Goal: Task Accomplishment & Management: Manage account settings

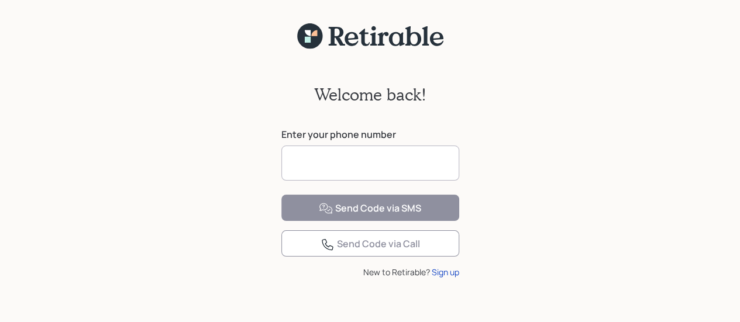
click at [384, 159] on input at bounding box center [370, 163] width 178 height 35
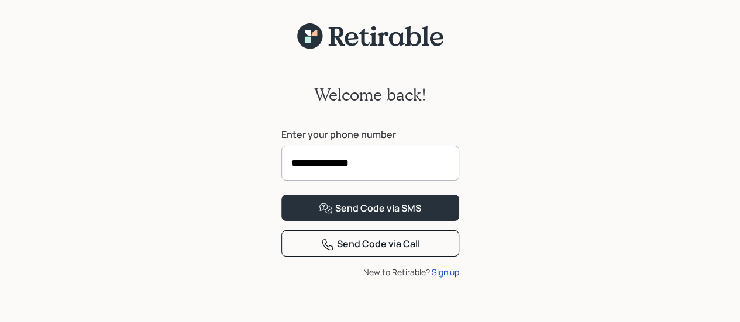
scroll to position [51, 0]
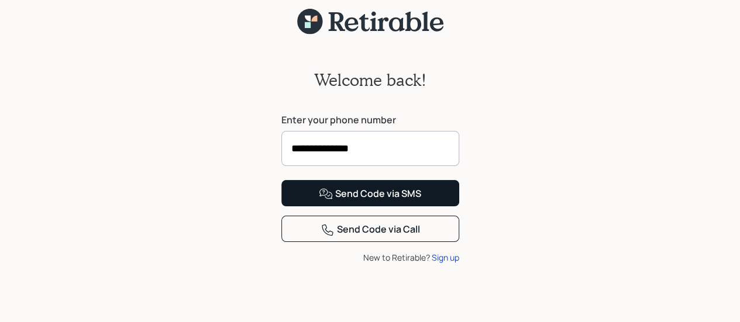
type input "**********"
click at [360, 201] on div "Send Code via SMS" at bounding box center [370, 194] width 102 height 14
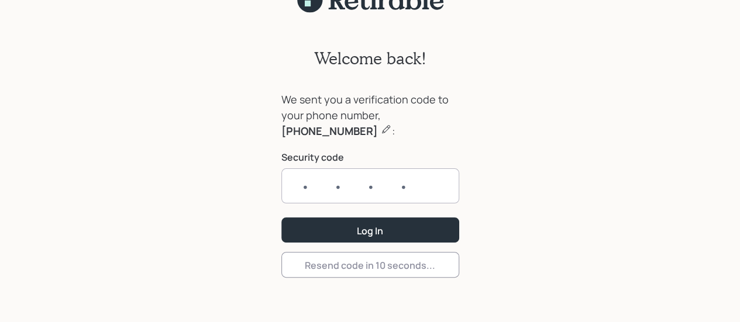
scroll to position [36, 0]
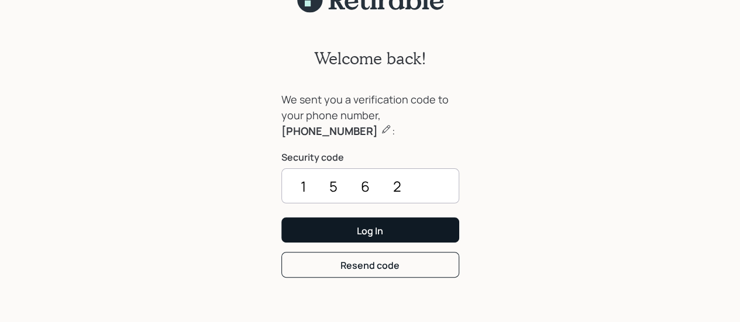
type input "1562"
click at [367, 229] on div "Log In" at bounding box center [370, 231] width 26 height 13
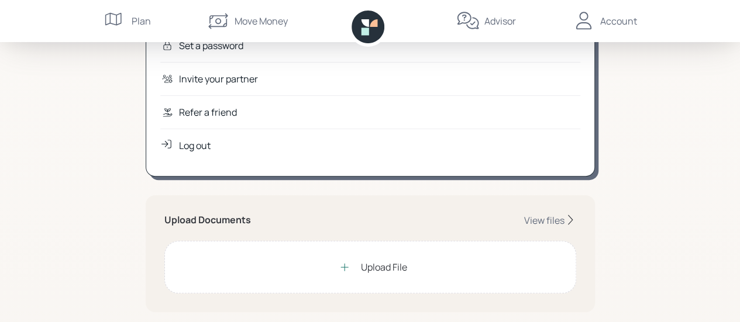
scroll to position [175, 0]
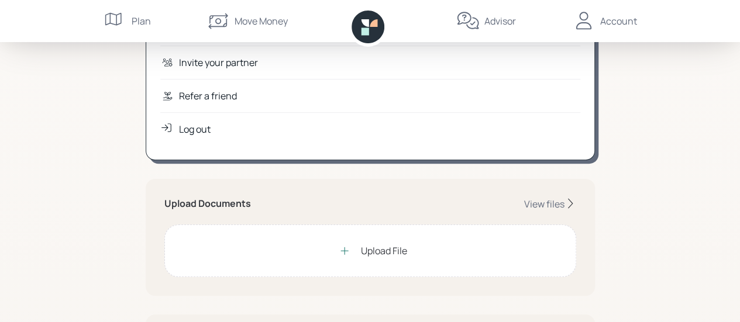
click at [383, 251] on div "Upload File" at bounding box center [384, 251] width 46 height 14
click at [369, 253] on div "Upload File" at bounding box center [384, 251] width 46 height 14
click at [560, 205] on div "View files" at bounding box center [544, 204] width 40 height 13
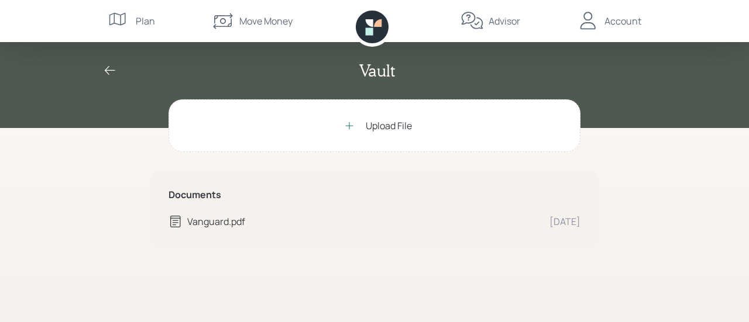
click at [209, 220] on div "Vanguard.pdf" at bounding box center [363, 222] width 353 height 14
click at [178, 221] on icon at bounding box center [175, 222] width 14 height 14
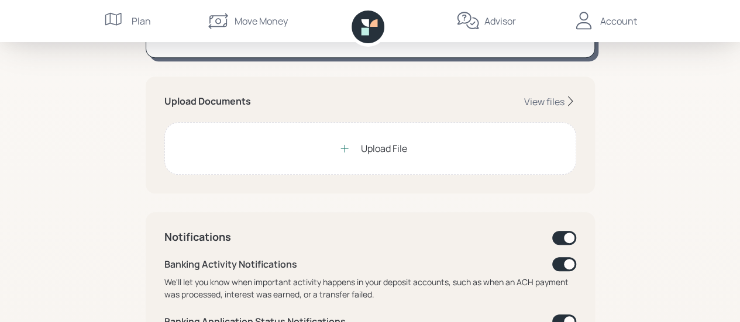
scroll to position [292, 0]
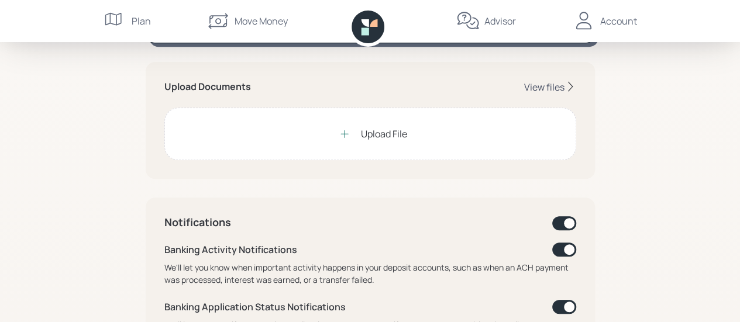
click at [558, 85] on div "View files" at bounding box center [544, 87] width 40 height 13
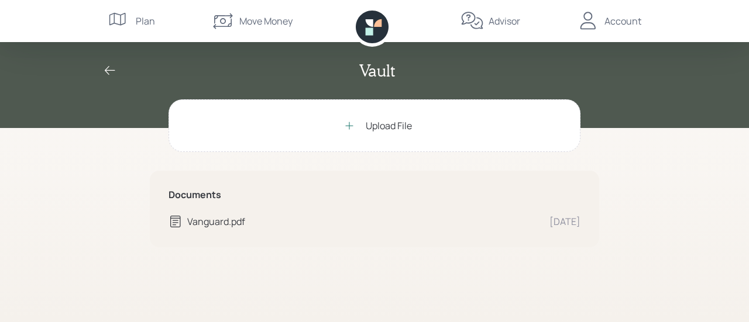
click at [375, 125] on div "Upload File" at bounding box center [389, 126] width 46 height 14
click at [371, 129] on div "Upload File" at bounding box center [389, 126] width 46 height 14
click at [388, 125] on div "Upload File" at bounding box center [389, 126] width 46 height 14
click at [377, 77] on h2 "Vault" at bounding box center [377, 71] width 36 height 20
click at [377, 125] on div "Upload File" at bounding box center [389, 126] width 46 height 14
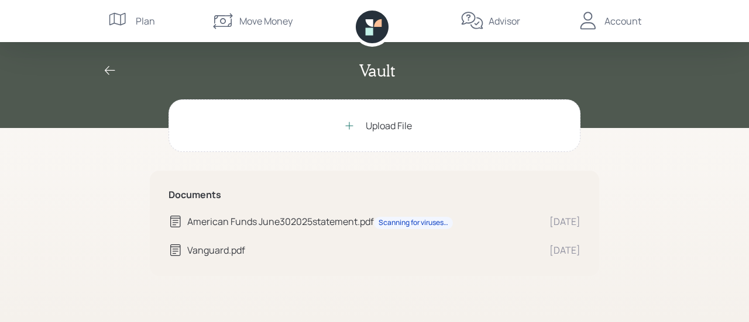
click at [395, 128] on div "Upload File" at bounding box center [389, 126] width 46 height 14
click at [391, 125] on div "Upload File" at bounding box center [389, 126] width 46 height 14
click at [386, 126] on div "Upload File" at bounding box center [389, 126] width 46 height 14
click at [387, 122] on div "Upload File" at bounding box center [389, 126] width 46 height 14
click at [372, 124] on div "Upload File" at bounding box center [389, 126] width 46 height 14
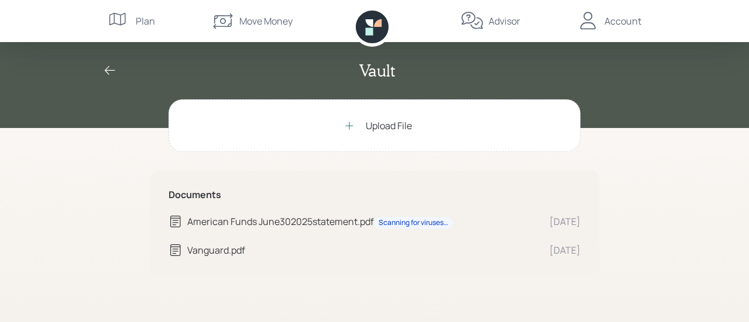
click at [385, 126] on div "Upload File" at bounding box center [389, 126] width 46 height 14
click at [386, 127] on div "Upload File" at bounding box center [389, 126] width 46 height 14
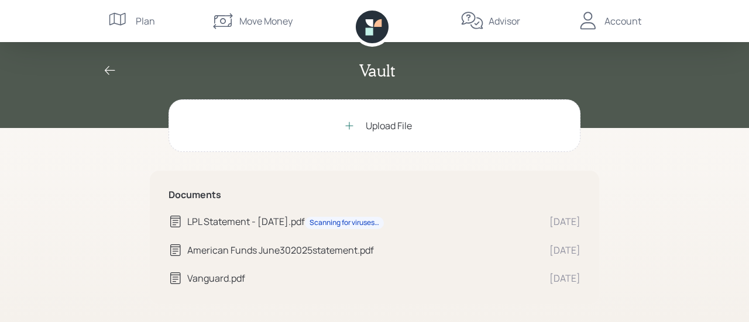
click at [627, 21] on div "Account" at bounding box center [622, 21] width 37 height 14
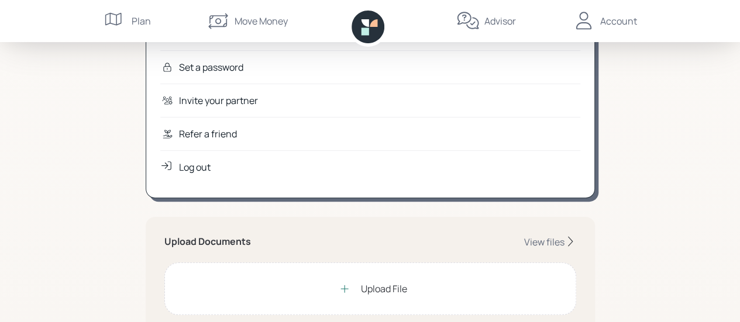
scroll to position [175, 0]
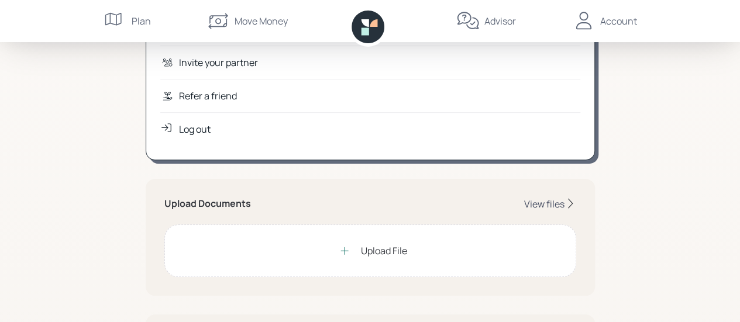
click at [555, 201] on div "View files" at bounding box center [544, 204] width 40 height 13
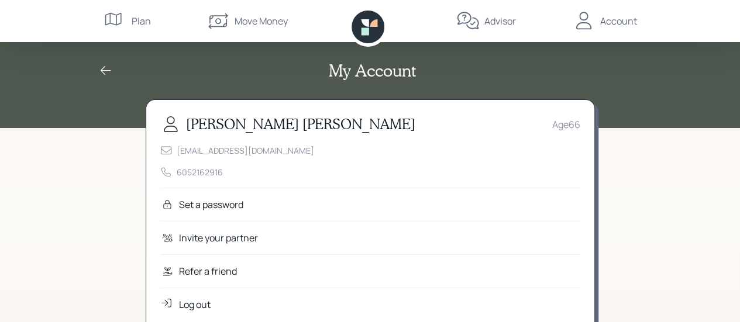
click at [226, 203] on div "Set a password" at bounding box center [211, 205] width 64 height 14
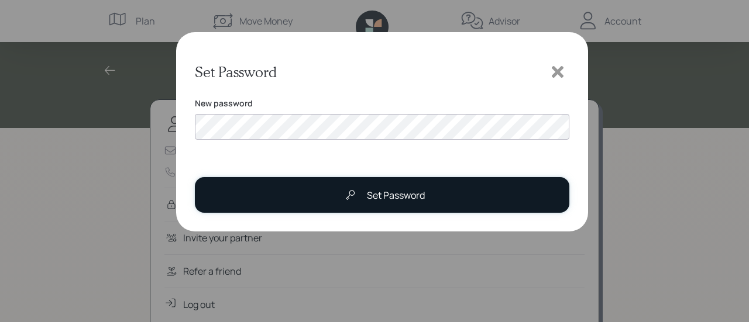
click at [409, 194] on div "Set Password" at bounding box center [396, 195] width 58 height 14
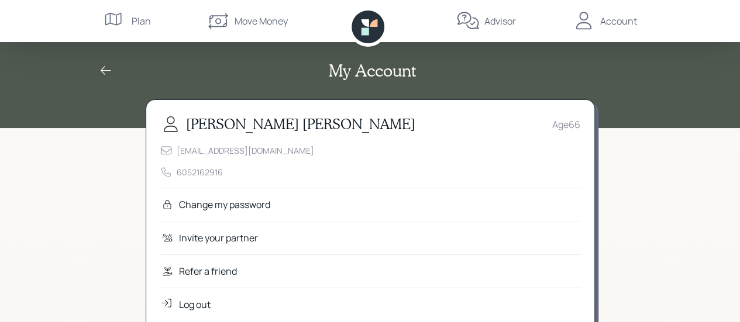
click at [247, 239] on div "Invite your partner" at bounding box center [218, 238] width 79 height 14
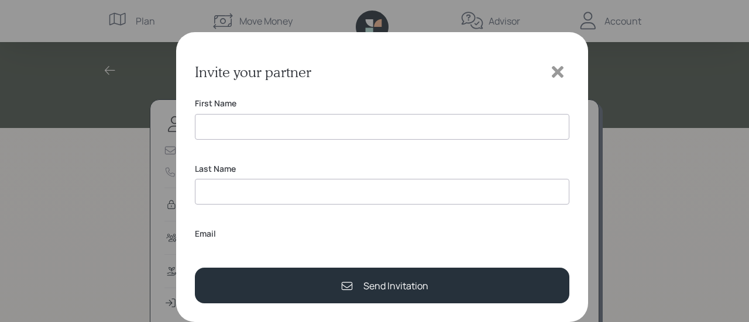
click at [556, 72] on icon at bounding box center [558, 72] width 12 height 12
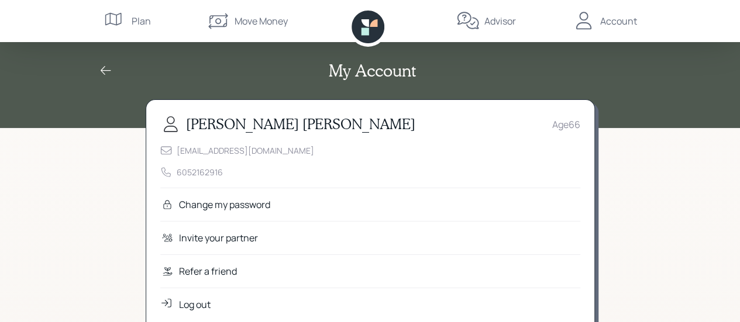
click at [105, 66] on icon at bounding box center [106, 71] width 14 height 14
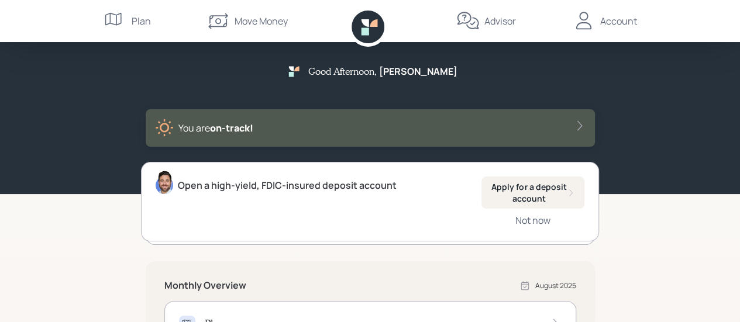
click at [149, 21] on div "Plan" at bounding box center [141, 21] width 19 height 14
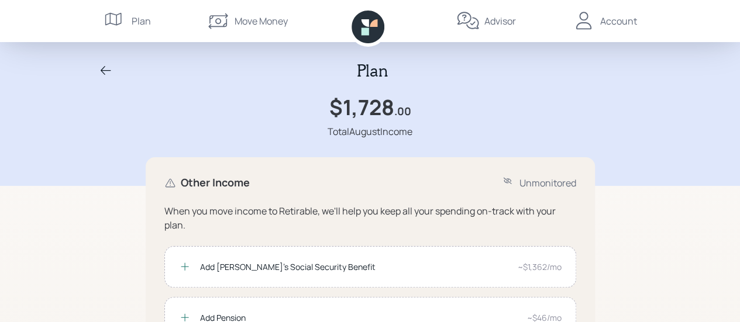
click at [267, 22] on div "Move Money" at bounding box center [261, 21] width 53 height 14
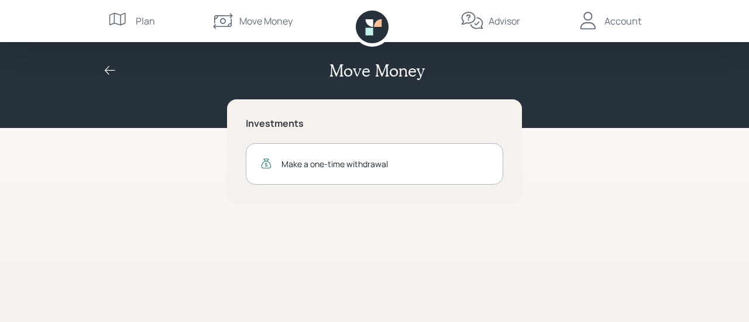
click at [493, 24] on div "Advisor" at bounding box center [504, 21] width 32 height 14
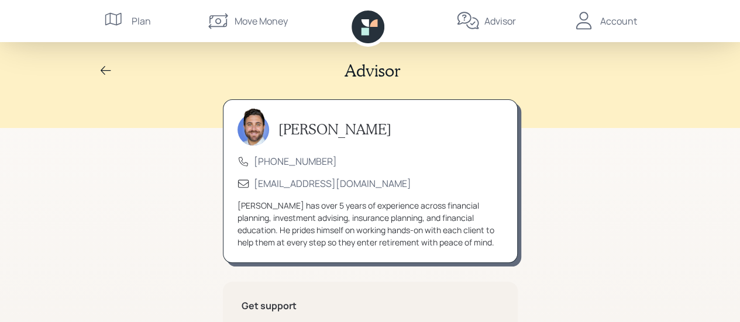
click at [619, 21] on div "Account" at bounding box center [618, 21] width 37 height 14
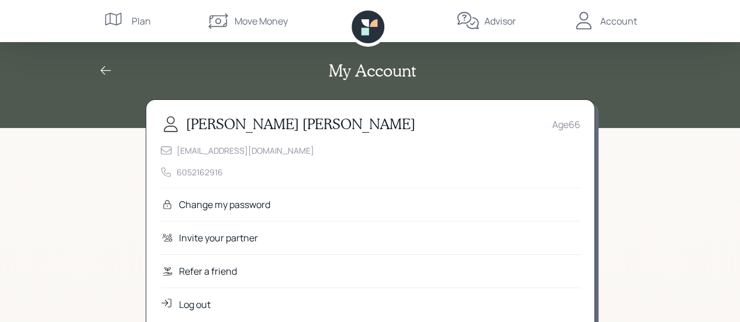
click at [170, 127] on icon at bounding box center [170, 124] width 21 height 21
click at [168, 121] on icon at bounding box center [170, 124] width 21 height 21
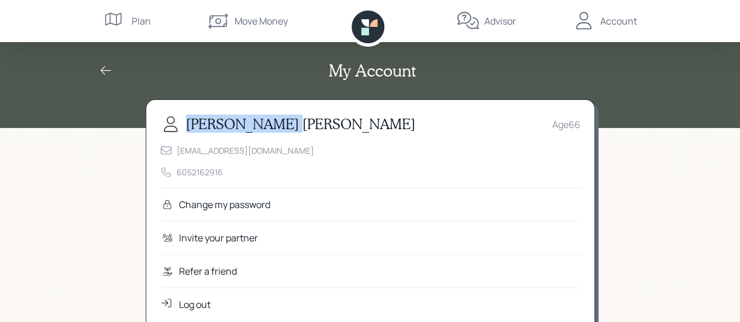
click at [168, 121] on icon at bounding box center [170, 124] width 21 height 21
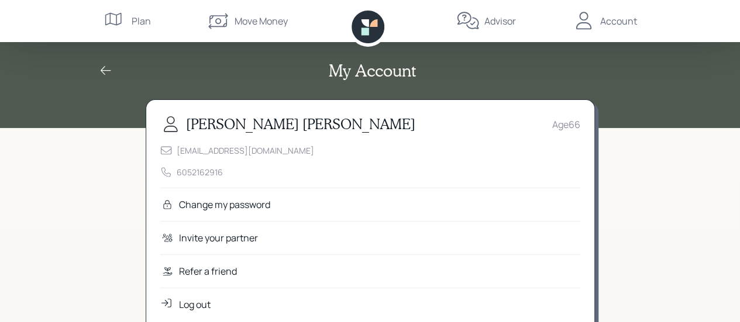
click at [248, 127] on h3 "[PERSON_NAME]" at bounding box center [300, 124] width 229 height 17
click at [104, 71] on icon at bounding box center [106, 71] width 14 height 14
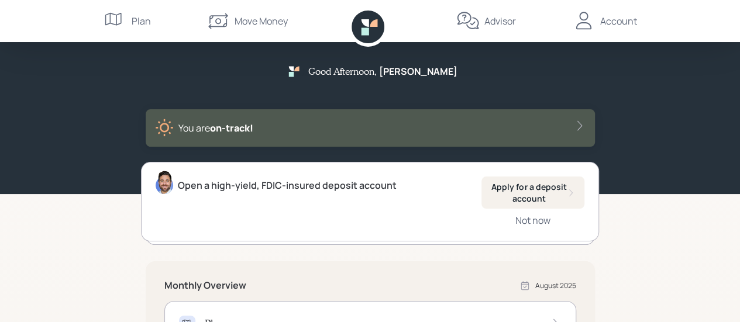
click at [578, 125] on icon at bounding box center [580, 126] width 12 height 12
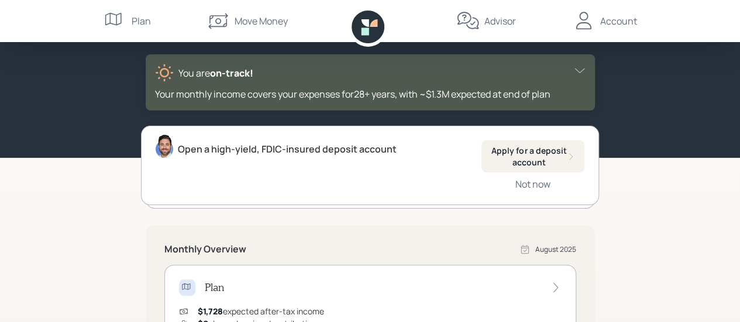
scroll to position [117, 0]
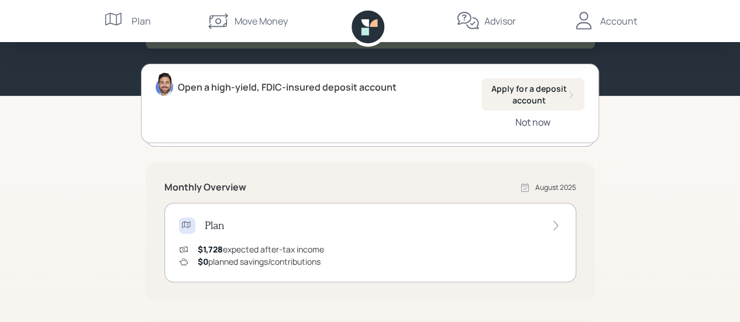
click at [541, 123] on div "Not now" at bounding box center [532, 122] width 35 height 13
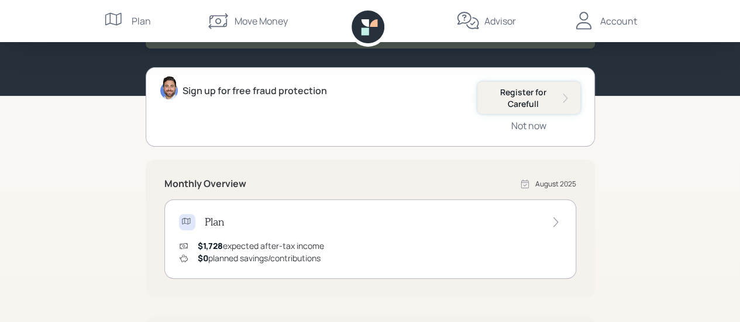
click at [536, 94] on div "Register for Carefull" at bounding box center [529, 98] width 84 height 23
